Goal: Information Seeking & Learning: Understand process/instructions

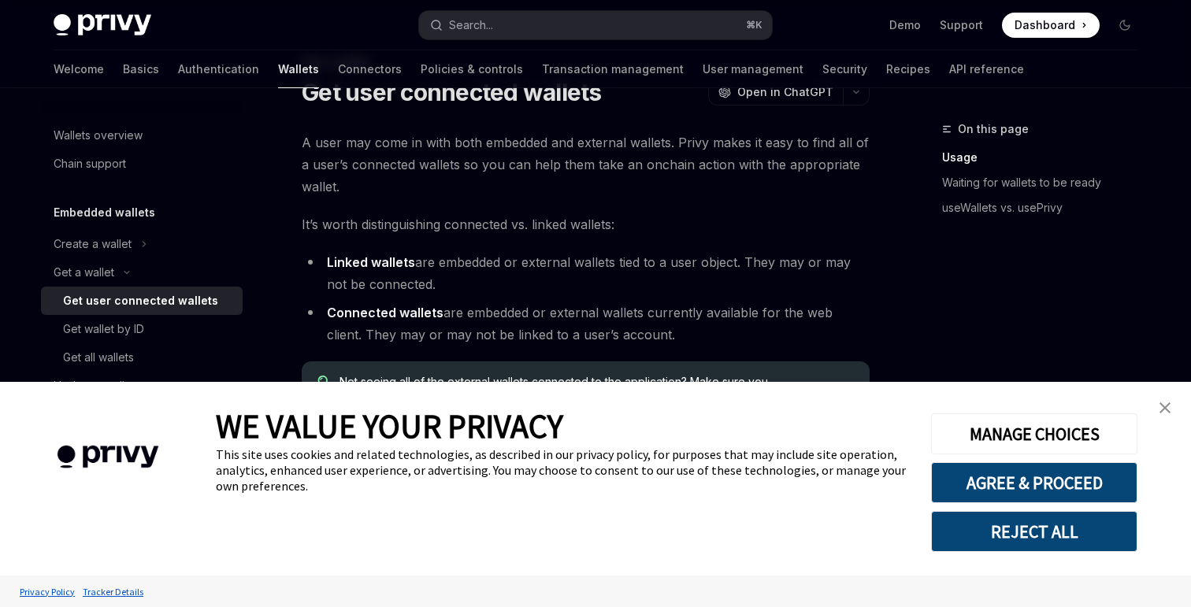
scroll to position [69, 0]
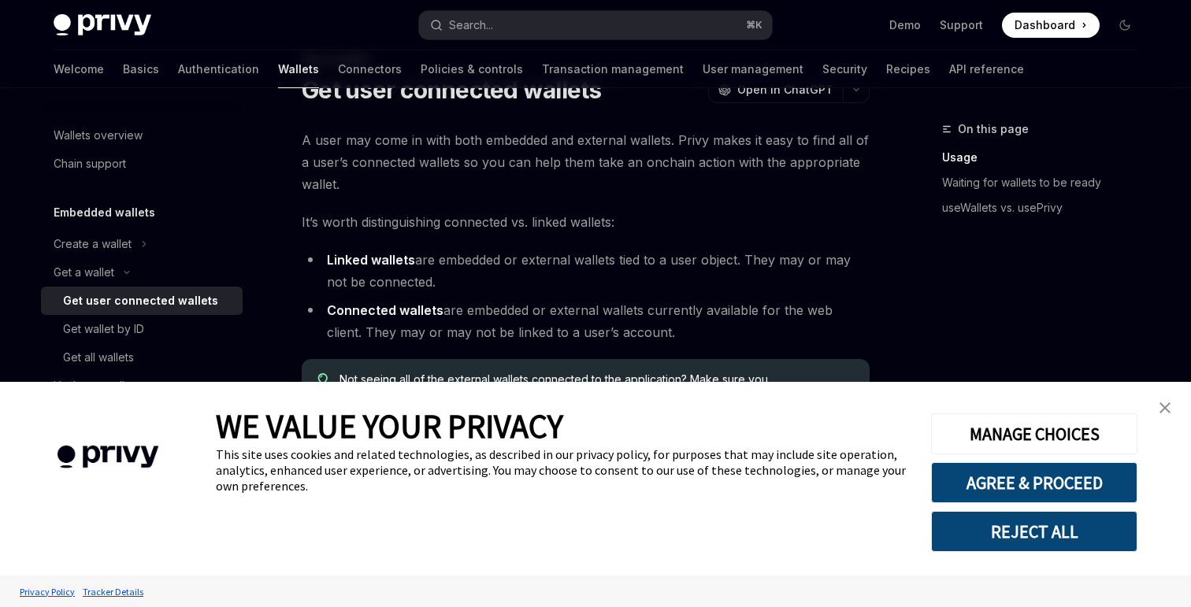
click at [1169, 402] on img "close banner" at bounding box center [1164, 407] width 11 height 11
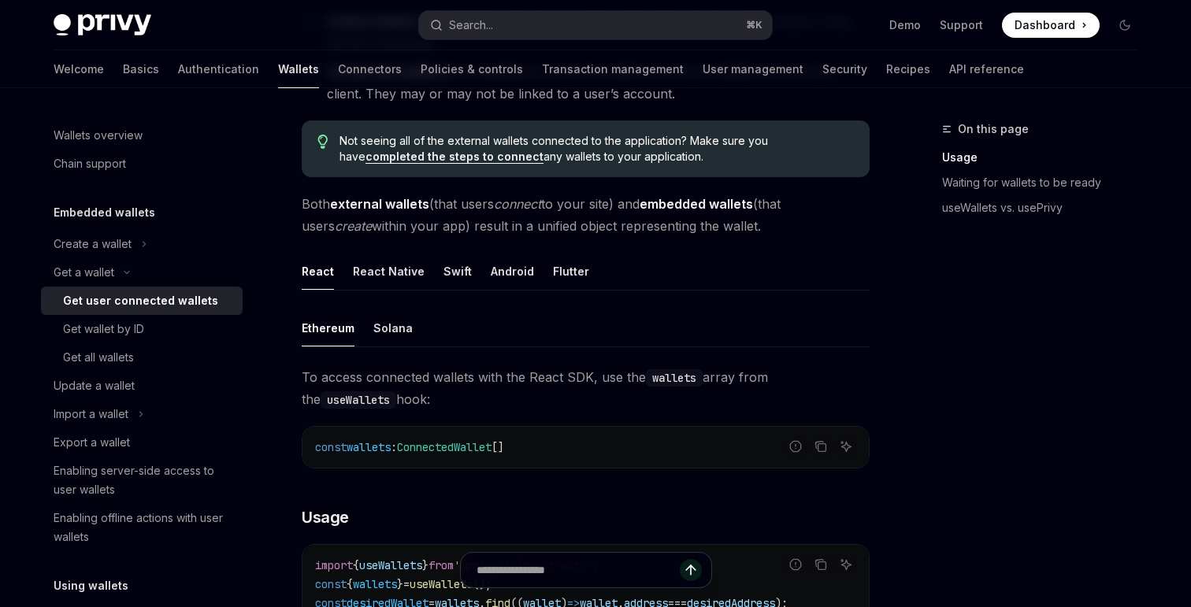
scroll to position [334, 0]
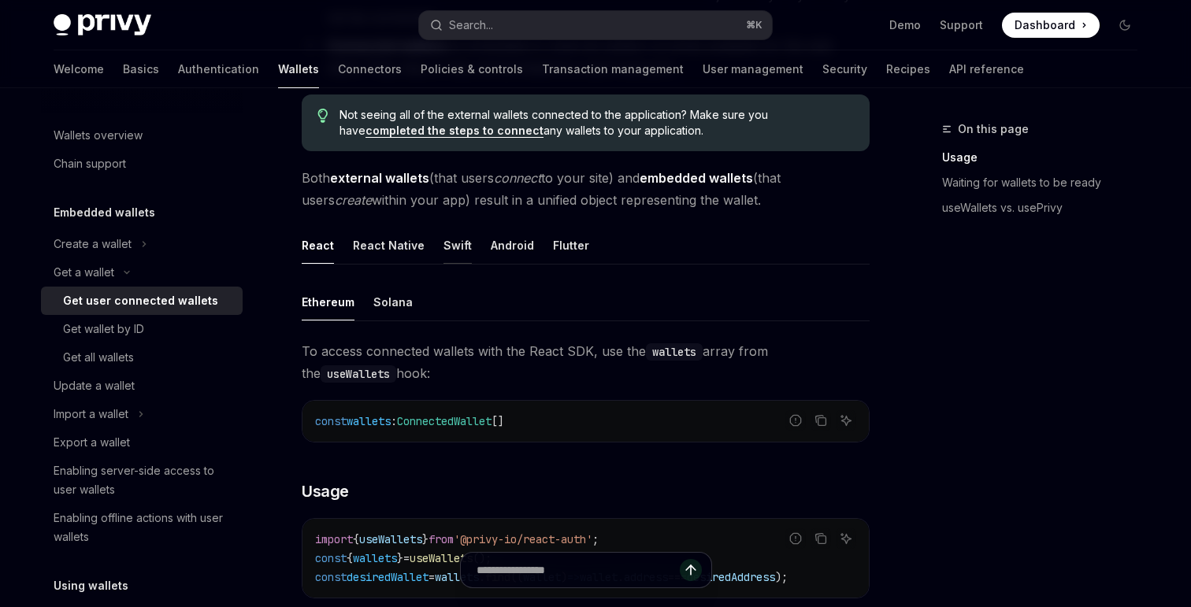
click at [443, 248] on div "Swift" at bounding box center [457, 245] width 28 height 37
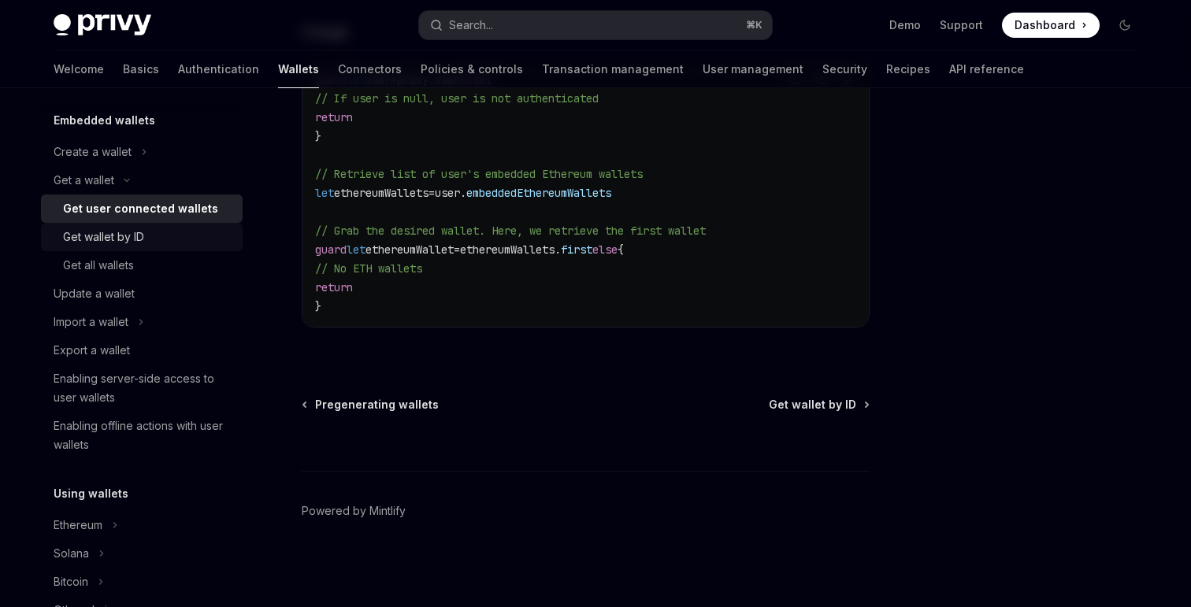
scroll to position [88, 0]
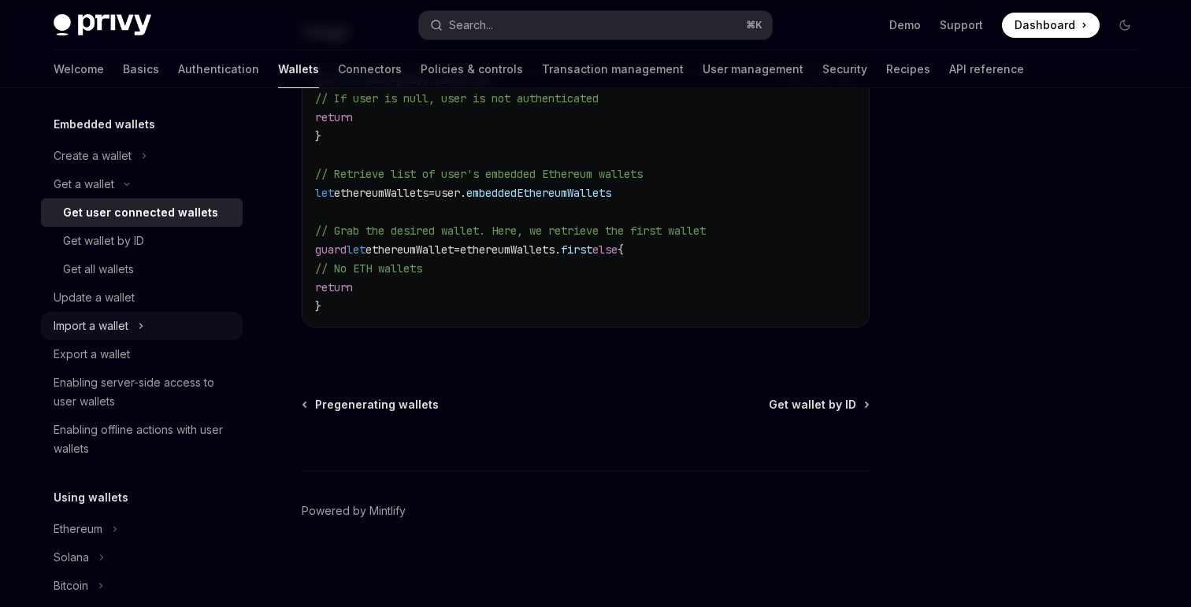
click at [128, 326] on div "Import a wallet" at bounding box center [91, 326] width 75 height 19
type textarea "*"
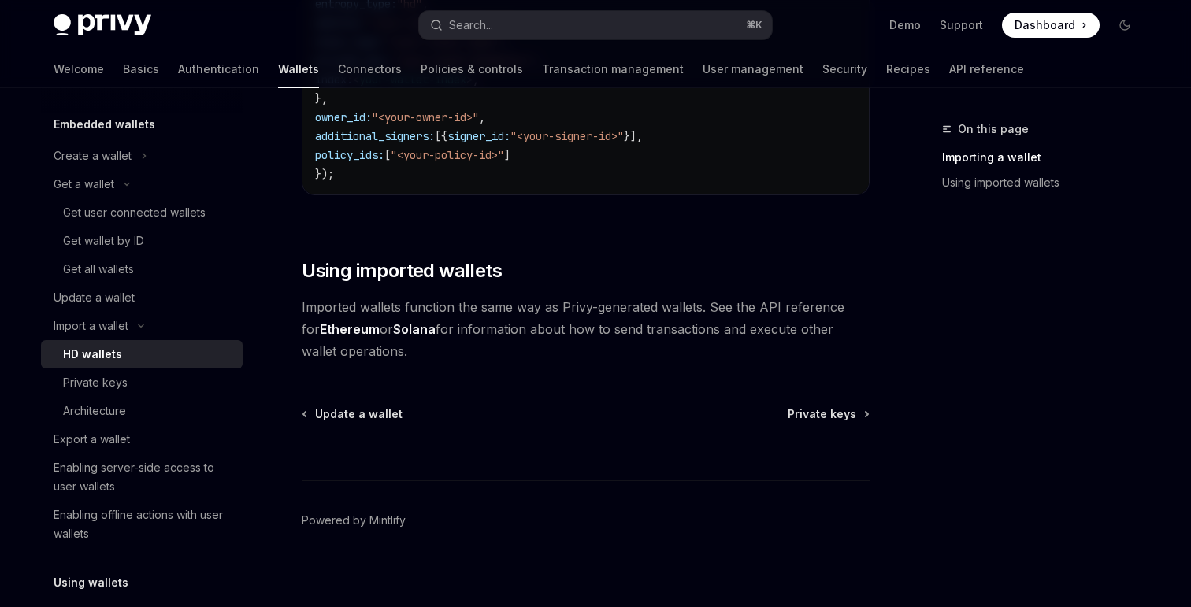
scroll to position [1301, 0]
